Goal: Communication & Community: Participate in discussion

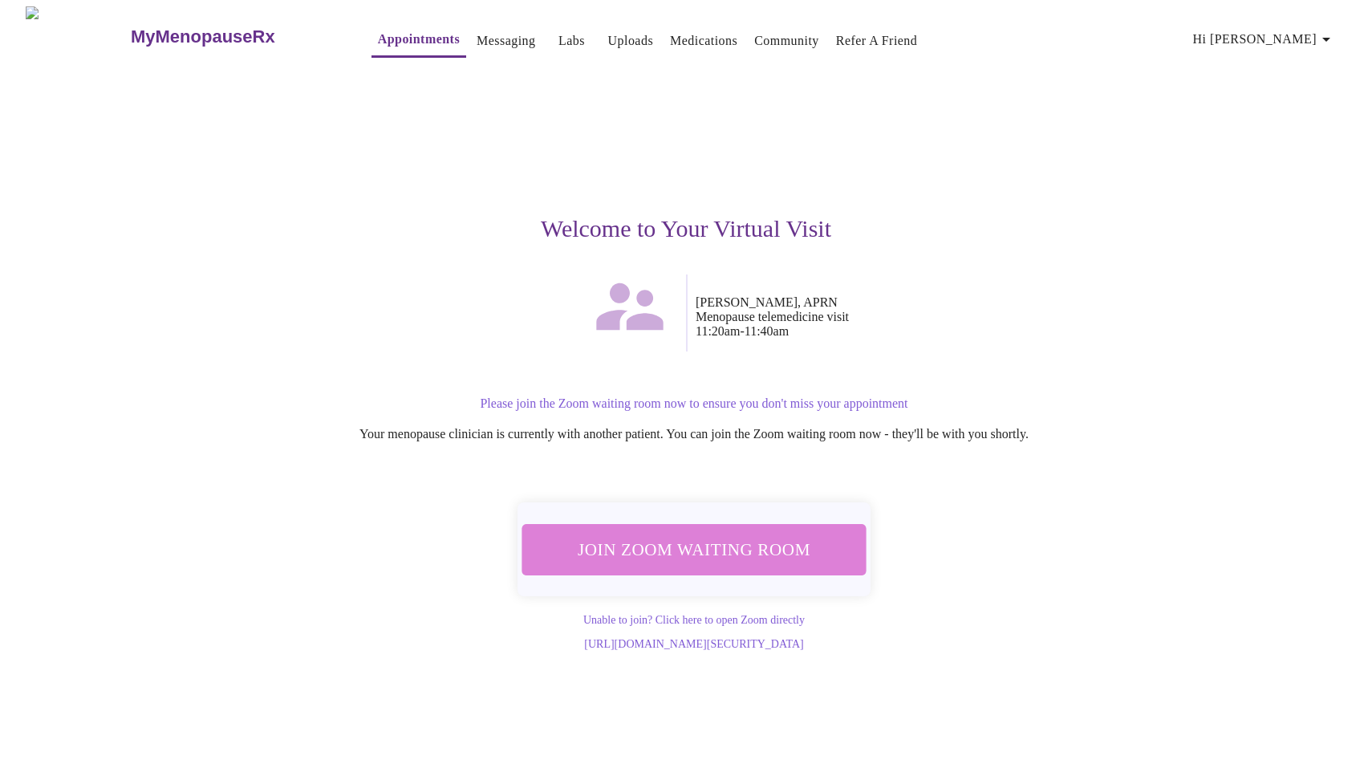
click at [731, 543] on span "Join Zoom Waiting Room" at bounding box center [694, 549] width 302 height 30
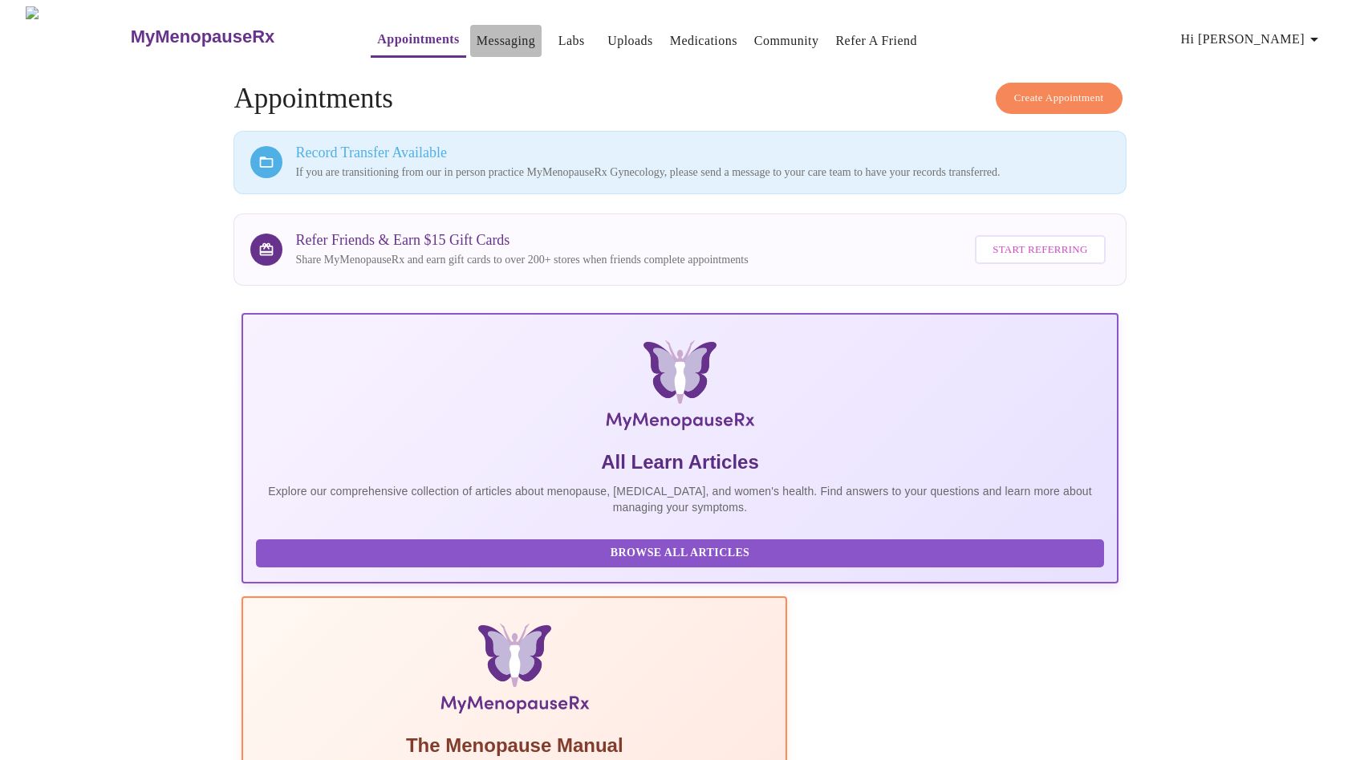
click at [477, 35] on link "Messaging" at bounding box center [506, 41] width 59 height 22
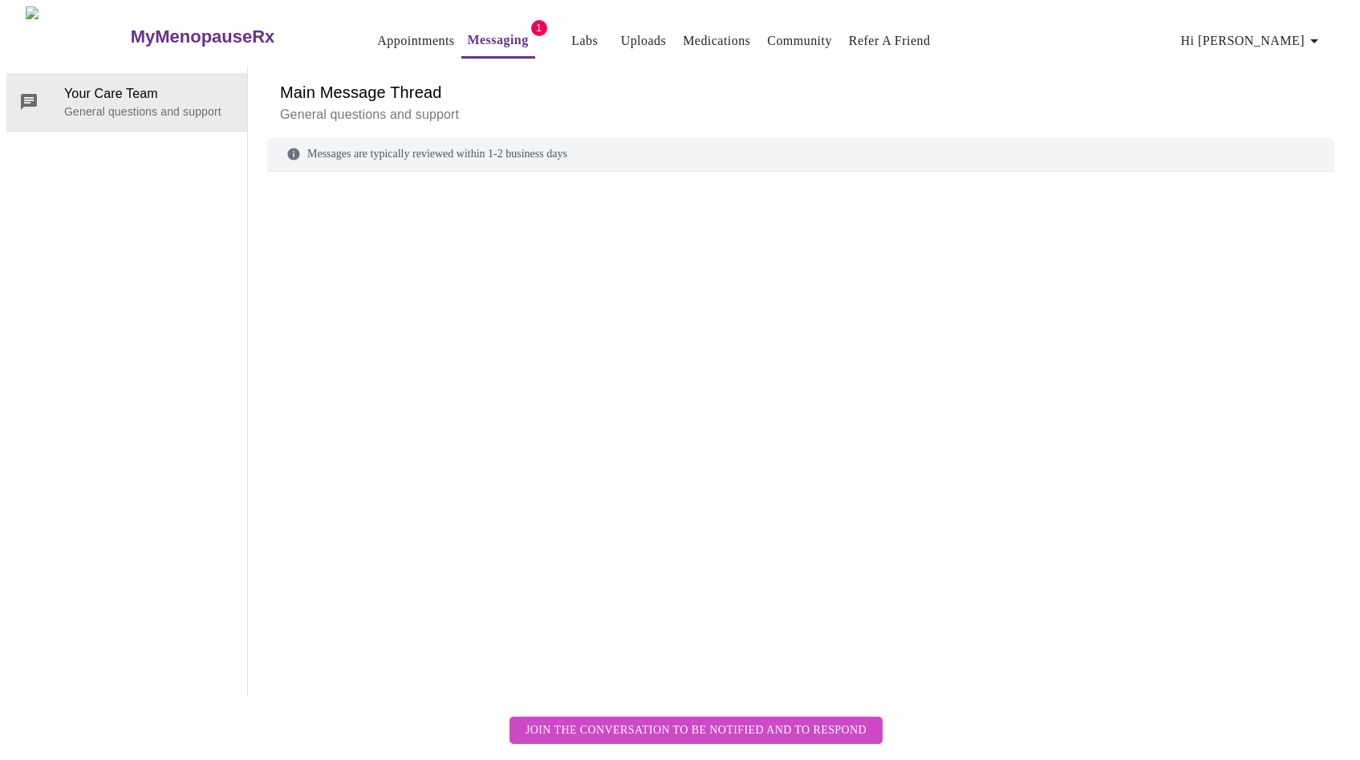
scroll to position [60, 0]
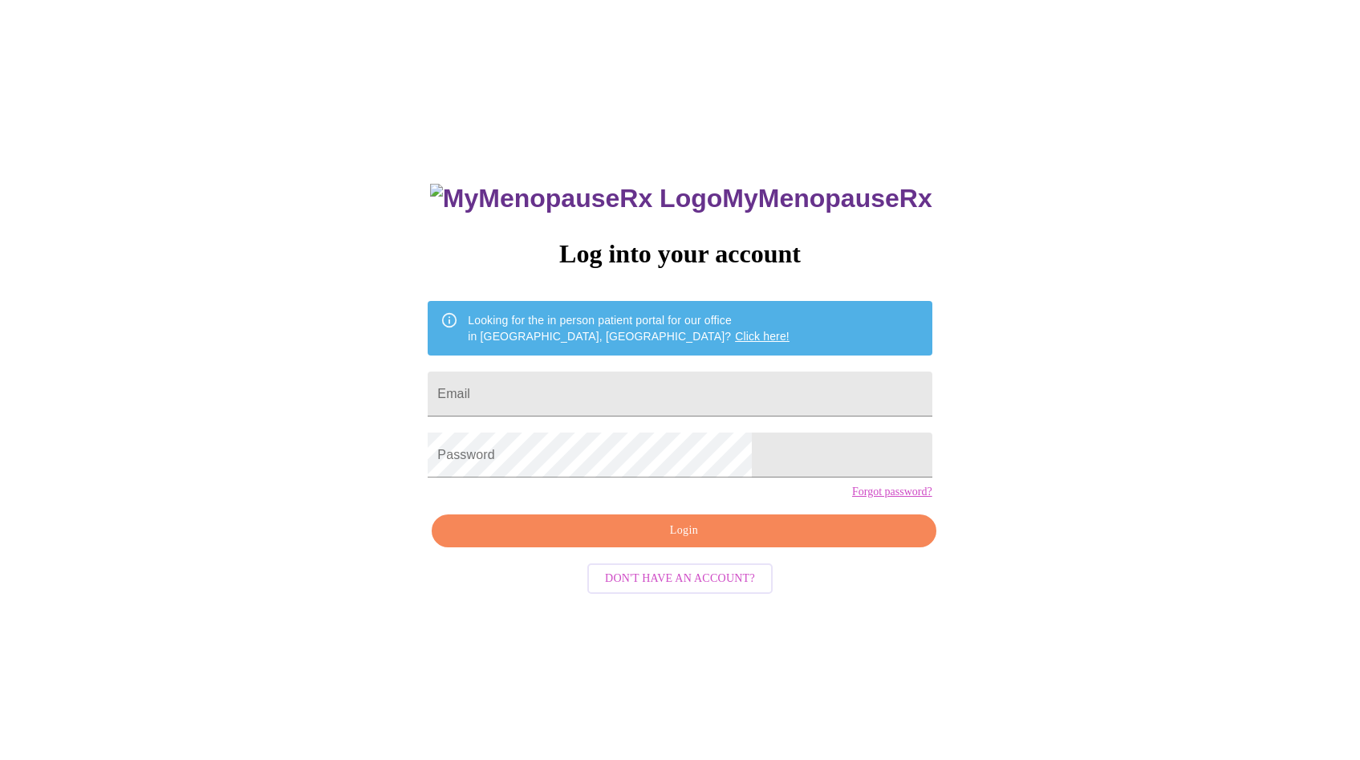
scroll to position [16, 0]
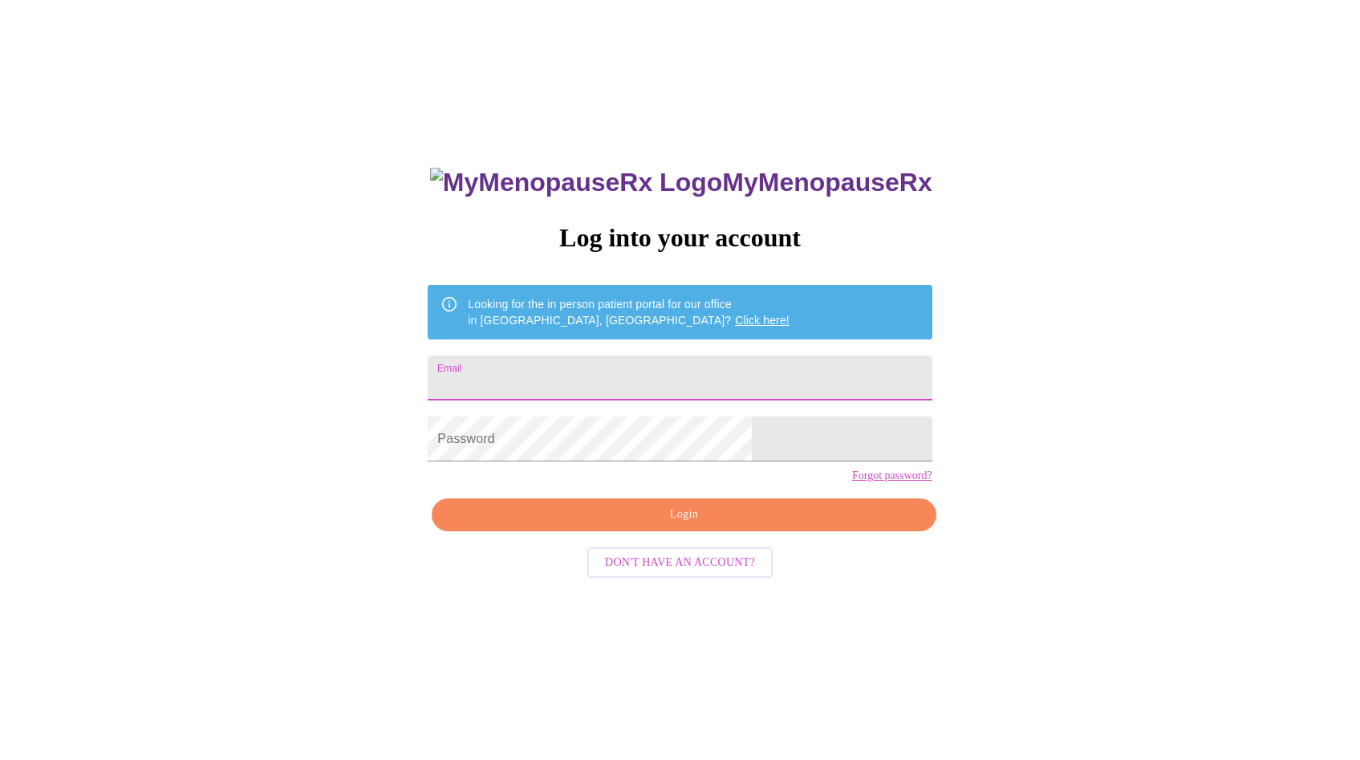
click at [644, 368] on input "Email" at bounding box center [680, 378] width 504 height 45
type input "[EMAIL_ADDRESS][DOMAIN_NAME]"
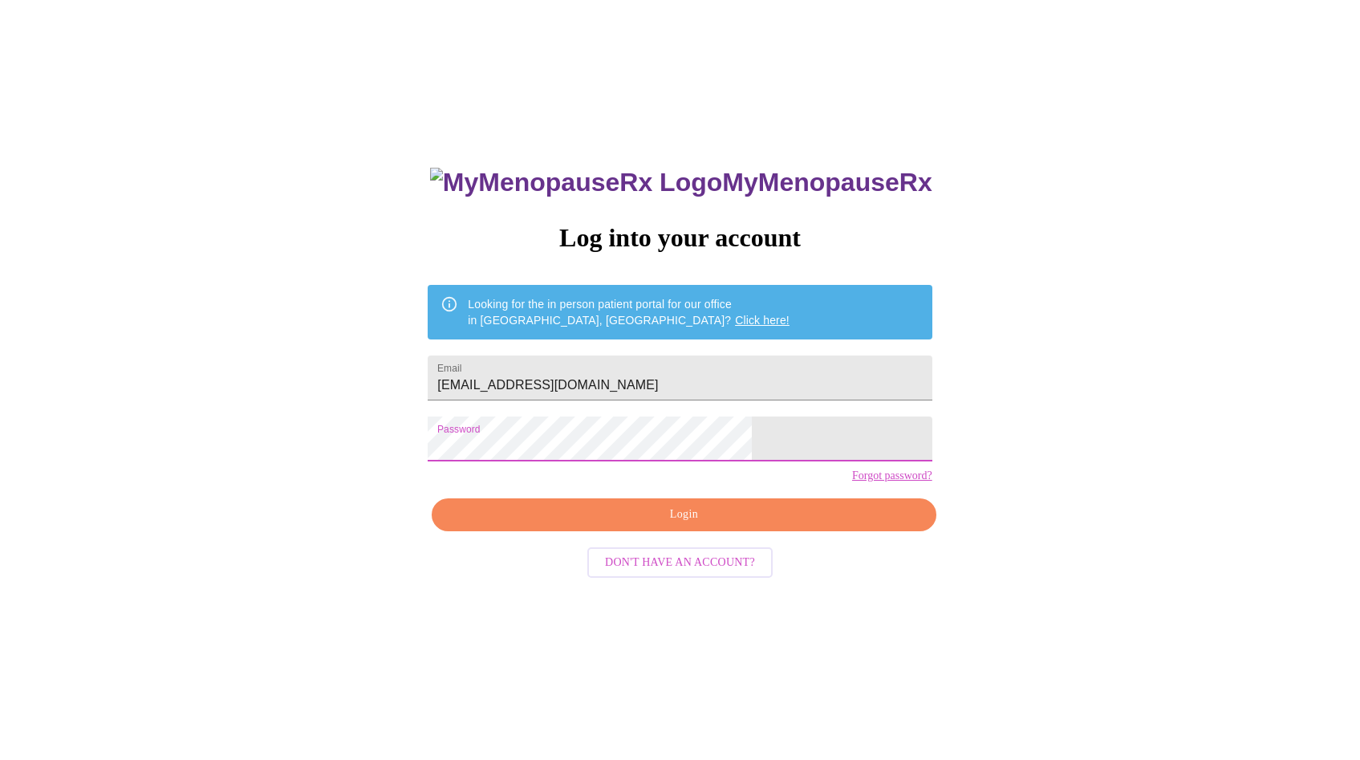
click at [681, 525] on span "Login" at bounding box center [683, 515] width 467 height 20
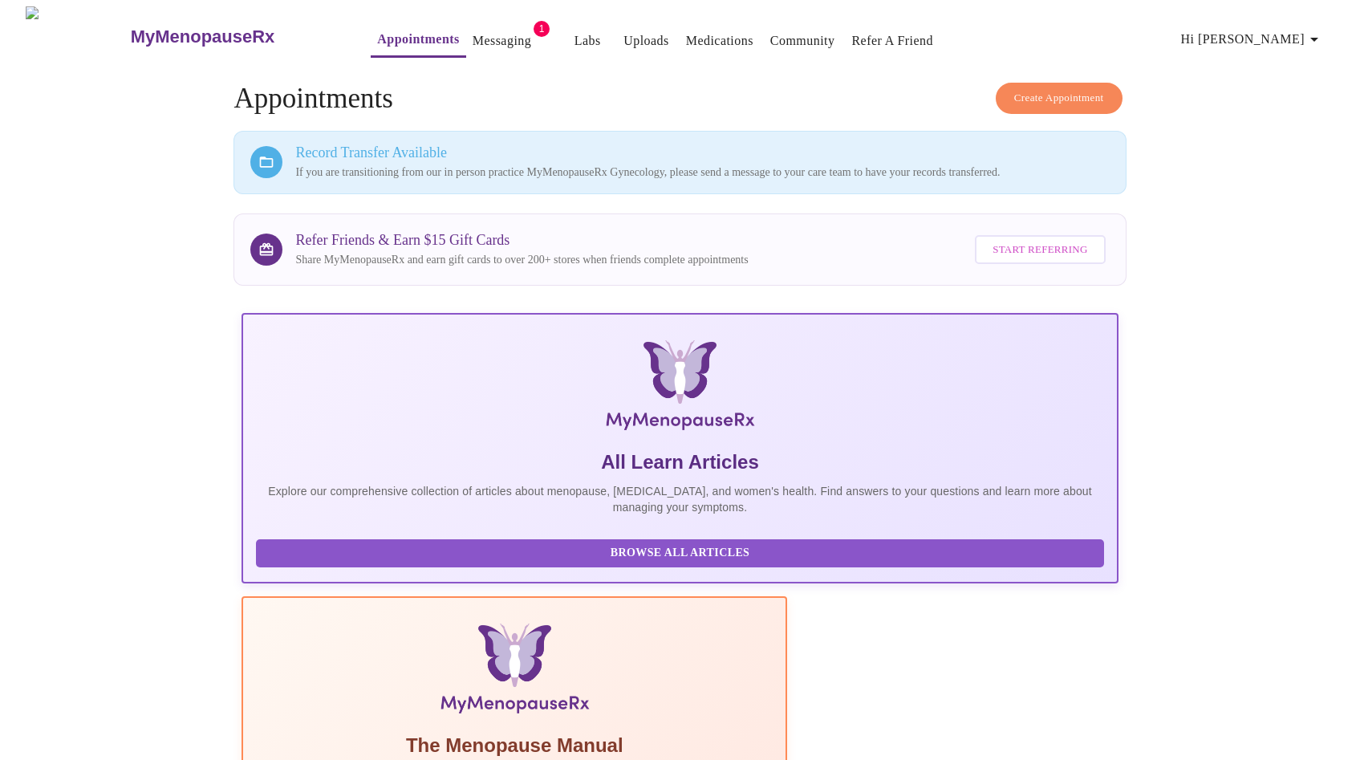
click at [473, 30] on link "Messaging" at bounding box center [502, 41] width 59 height 22
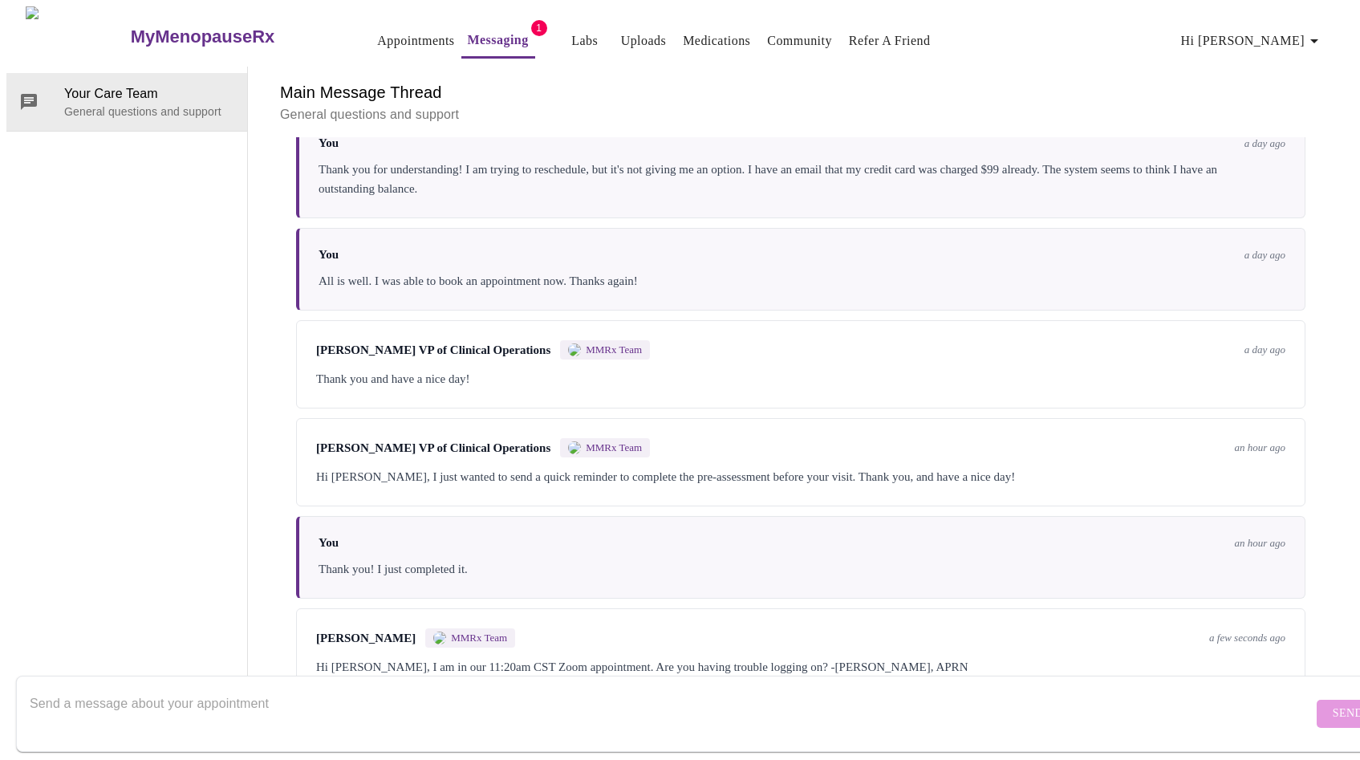
scroll to position [234, 0]
click at [478, 694] on textarea "Send a message about your appointment" at bounding box center [671, 713] width 1283 height 51
type textarea "I'm in the meeting too"
click at [1318, 700] on button "Send" at bounding box center [1348, 714] width 63 height 28
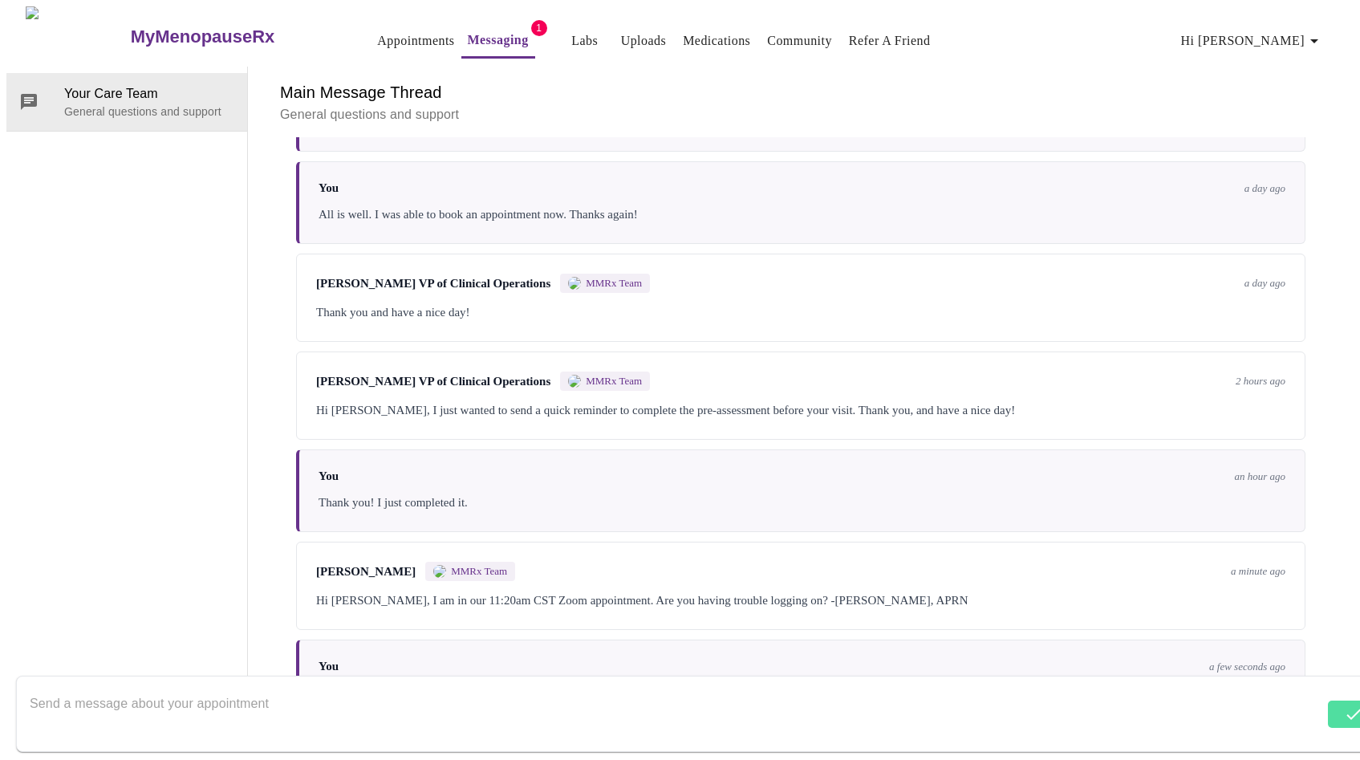
scroll to position [331, 0]
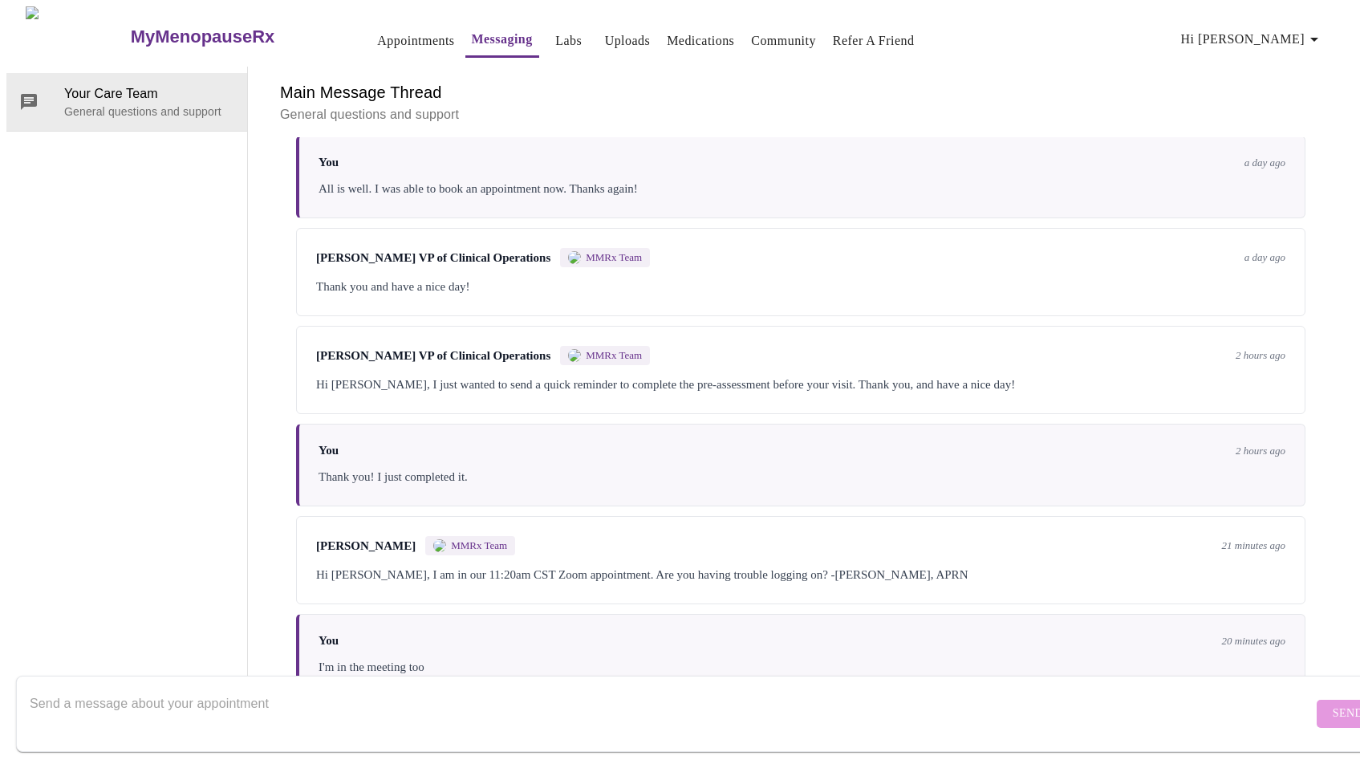
click at [131, 31] on h3 "MyMenopauseRx" at bounding box center [203, 36] width 144 height 21
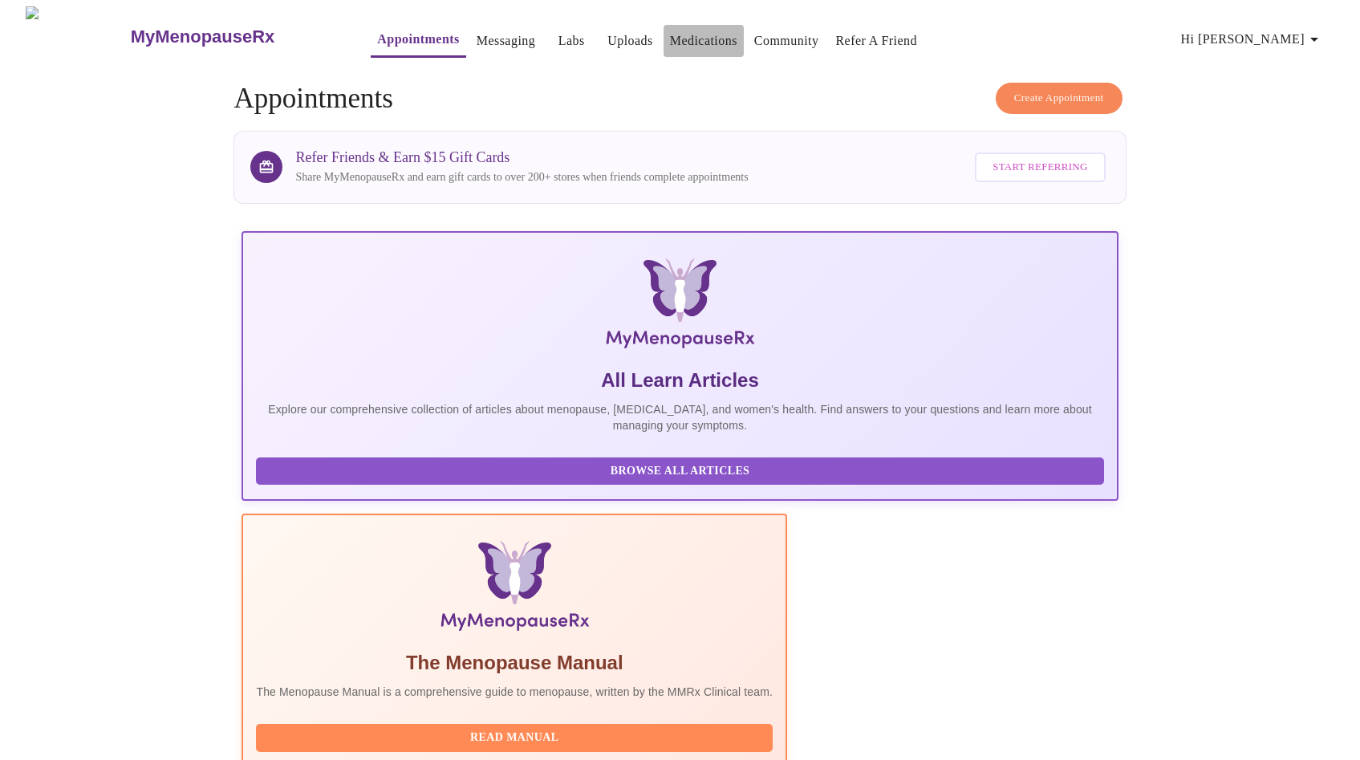
click at [670, 41] on link "Medications" at bounding box center [703, 41] width 67 height 22
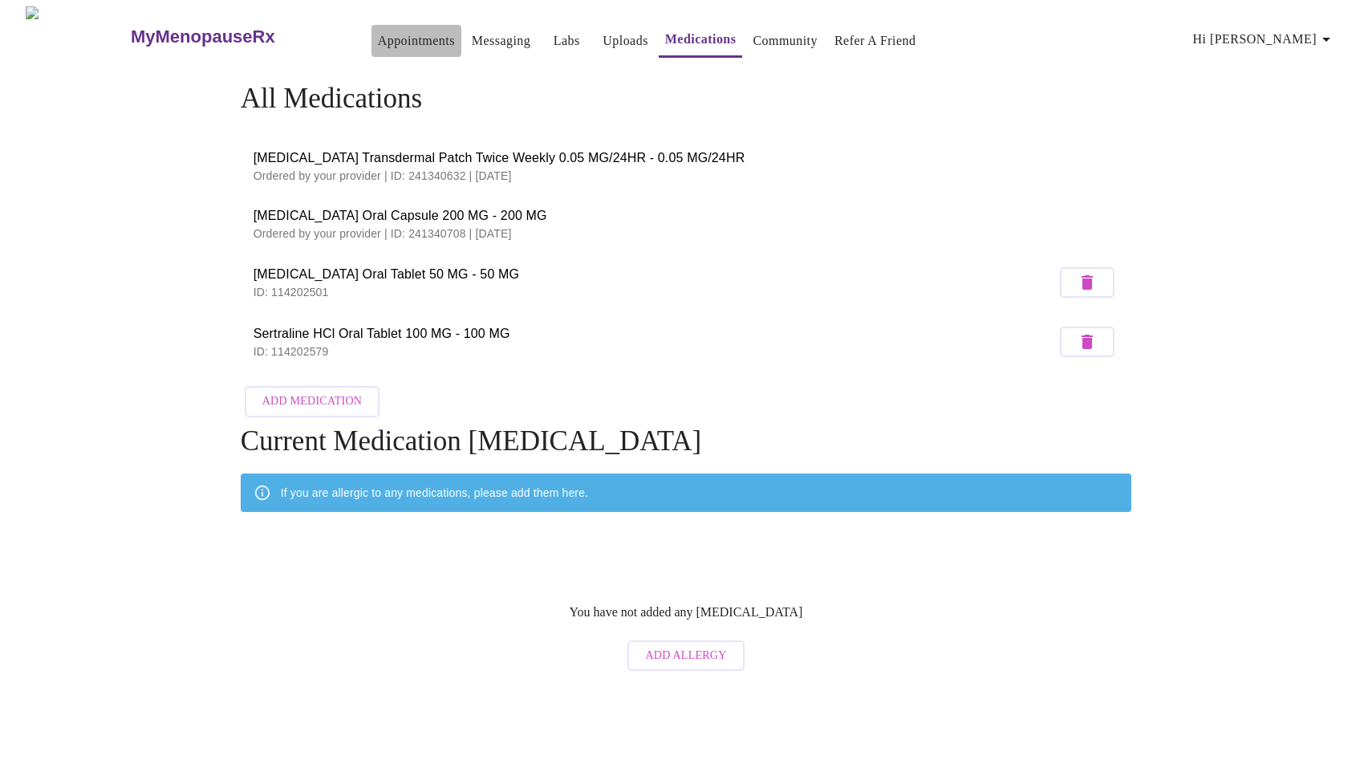
click at [379, 35] on link "Appointments" at bounding box center [416, 41] width 77 height 22
